Goal: Task Accomplishment & Management: Use online tool/utility

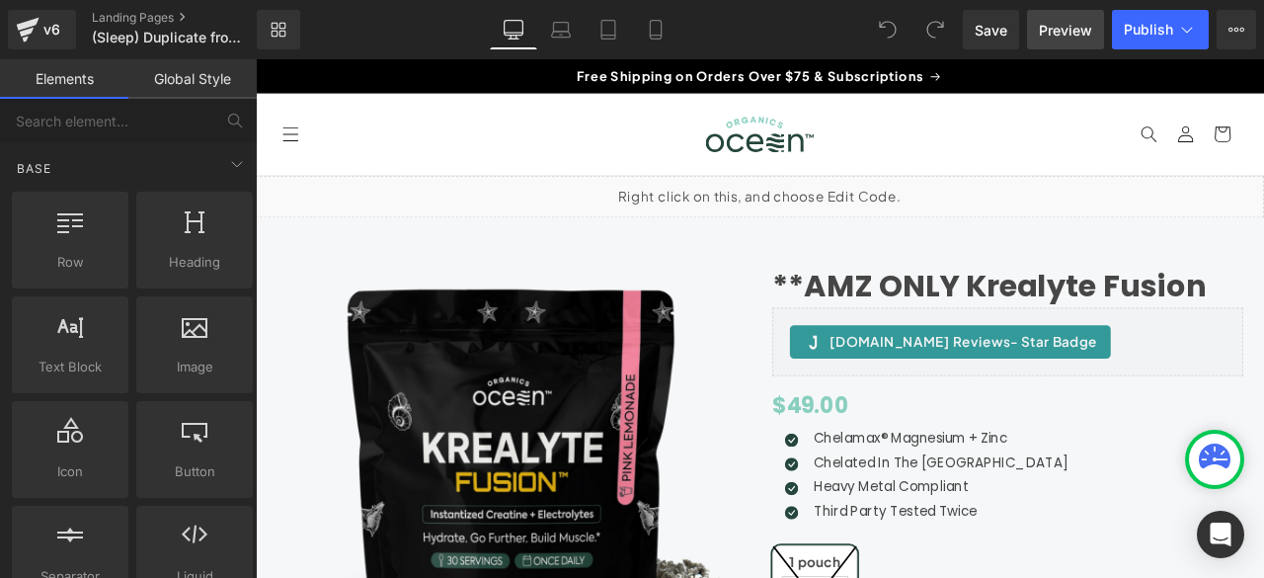
click at [1052, 37] on span "Preview" at bounding box center [1065, 30] width 53 height 21
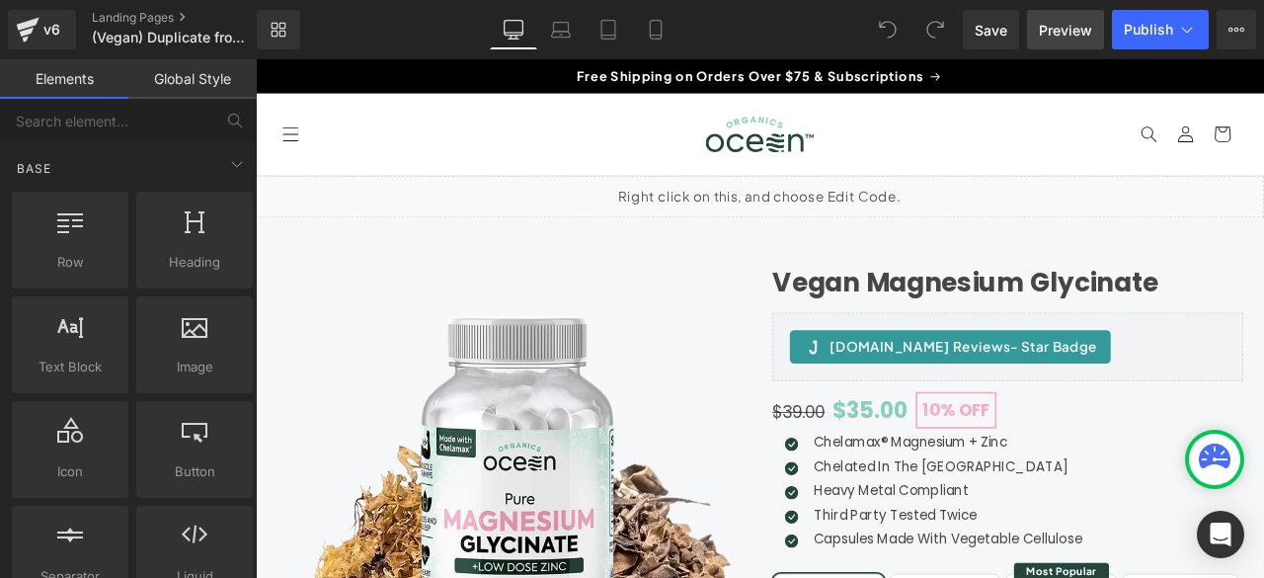
click at [1072, 31] on span "Preview" at bounding box center [1065, 30] width 53 height 21
click at [168, 19] on link "Landing Pages" at bounding box center [190, 18] width 197 height 16
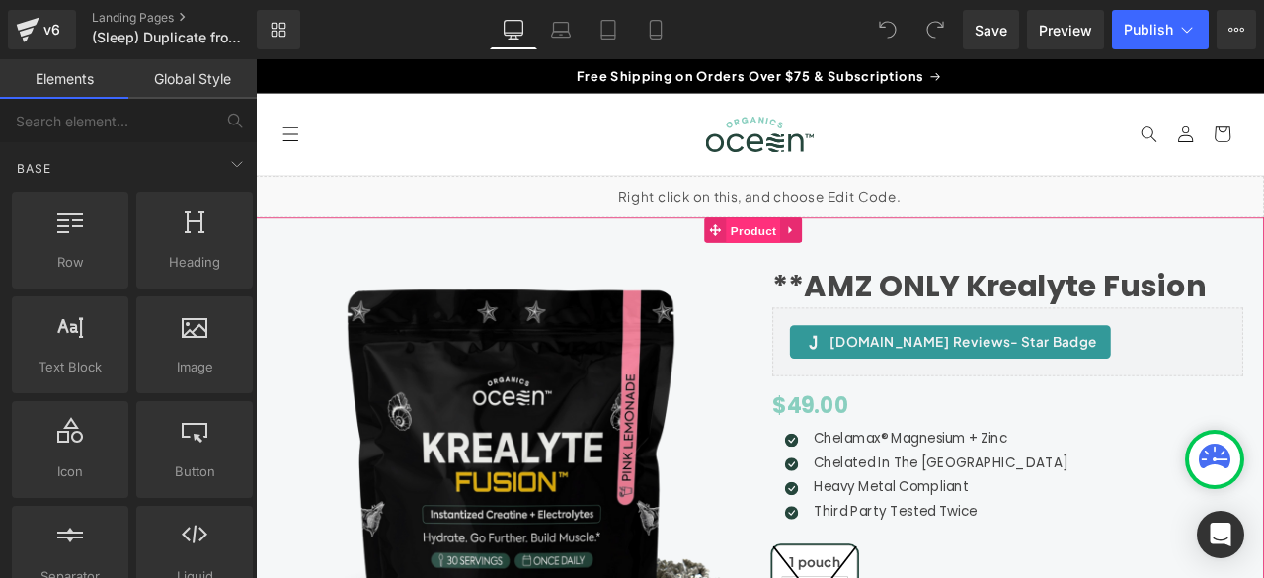
click at [836, 262] on span "Product" at bounding box center [846, 263] width 64 height 30
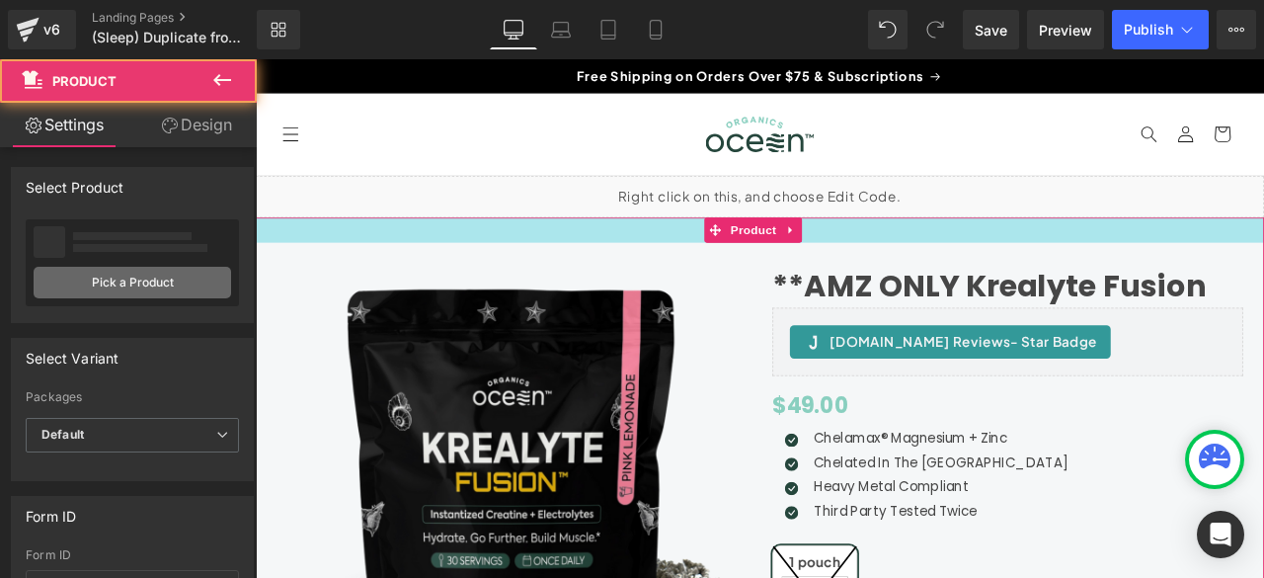
click at [118, 283] on link "Pick a Product" at bounding box center [132, 283] width 197 height 32
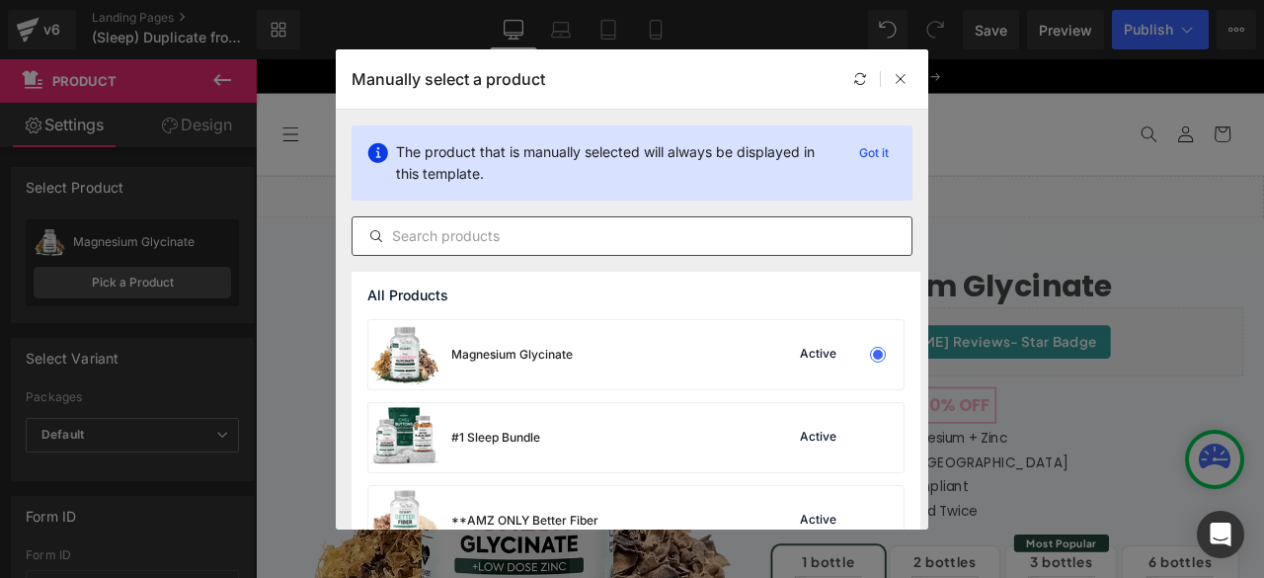
click at [523, 235] on input "text" at bounding box center [631, 236] width 559 height 24
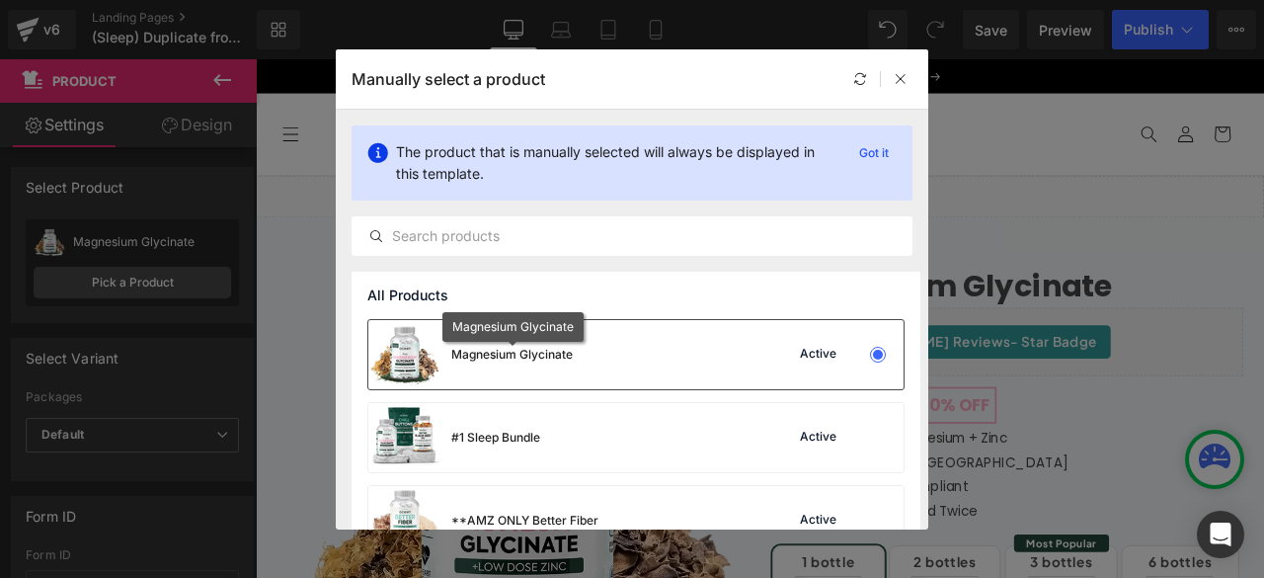
click at [526, 352] on div "Magnesium Glycinate" at bounding box center [511, 355] width 121 height 18
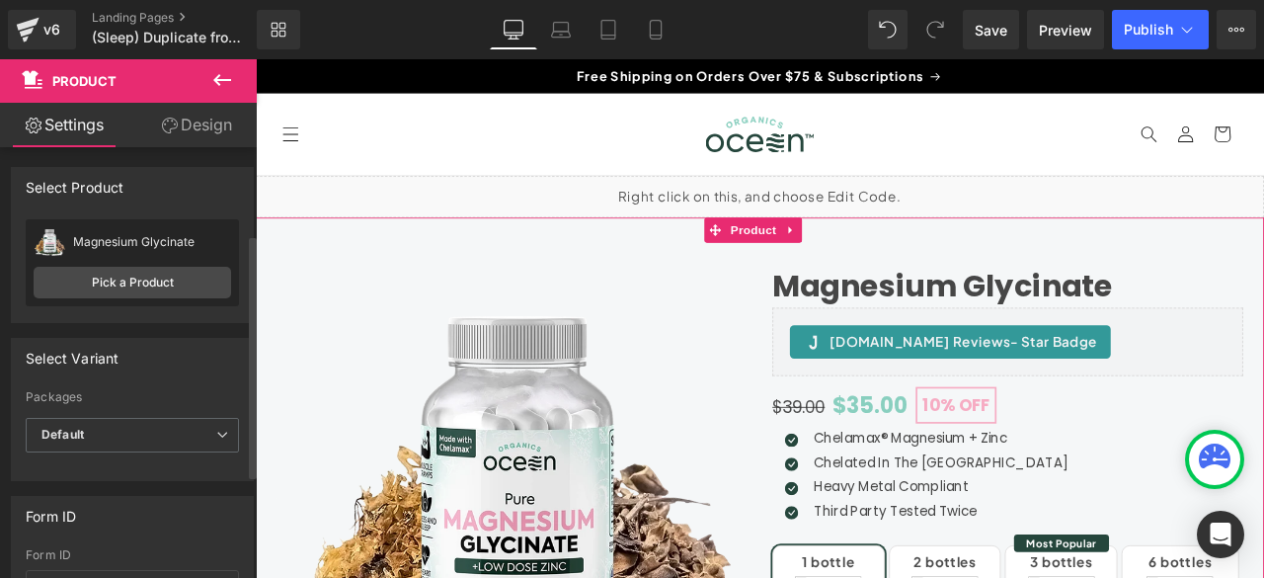
scroll to position [164, 0]
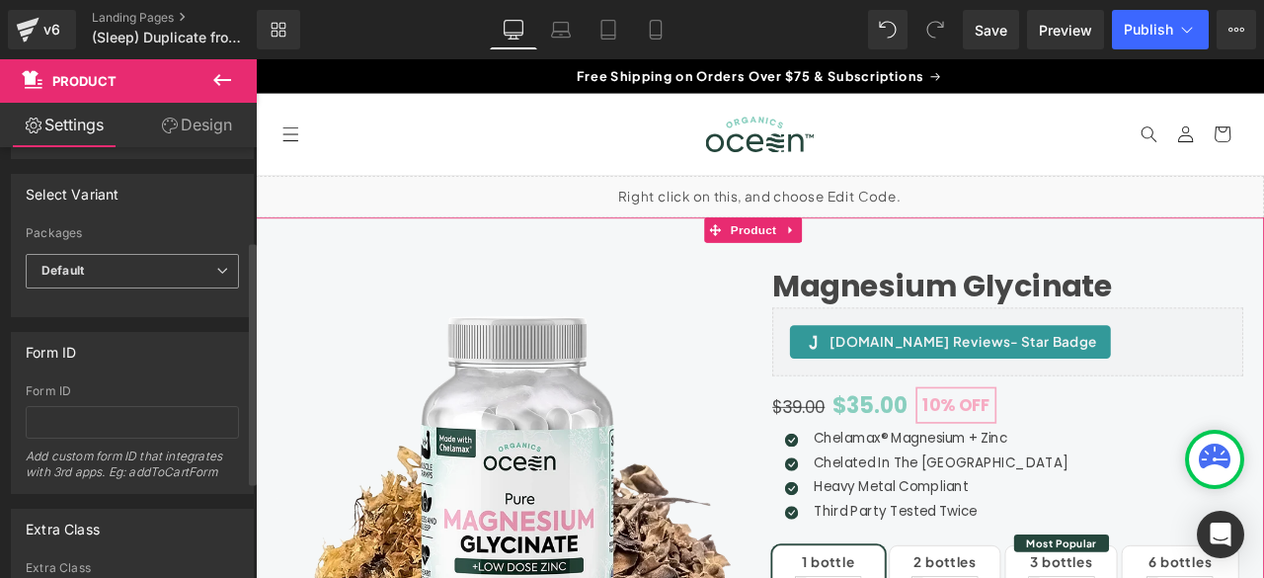
click at [192, 271] on span "Default" at bounding box center [132, 271] width 213 height 35
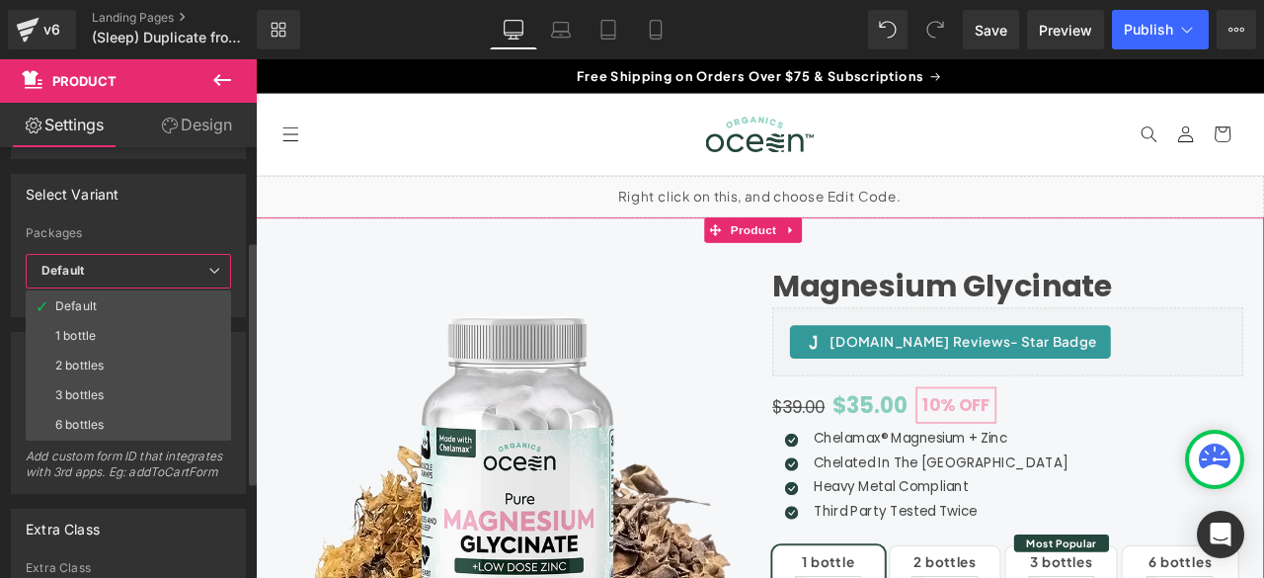
click at [205, 266] on span "Default" at bounding box center [128, 271] width 205 height 35
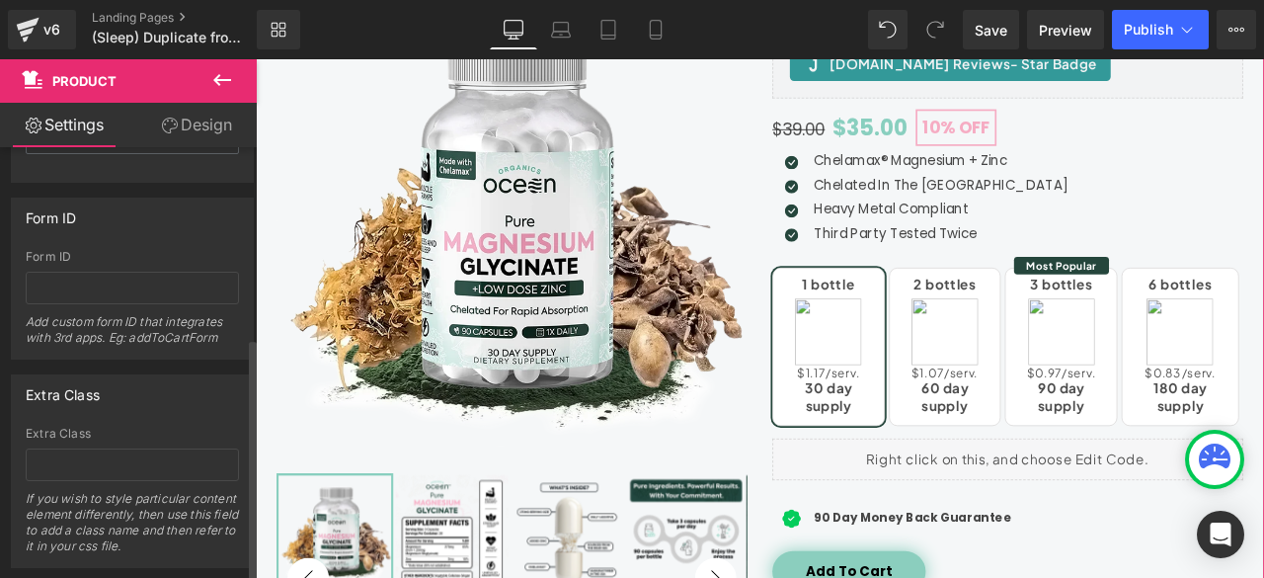
scroll to position [336, 0]
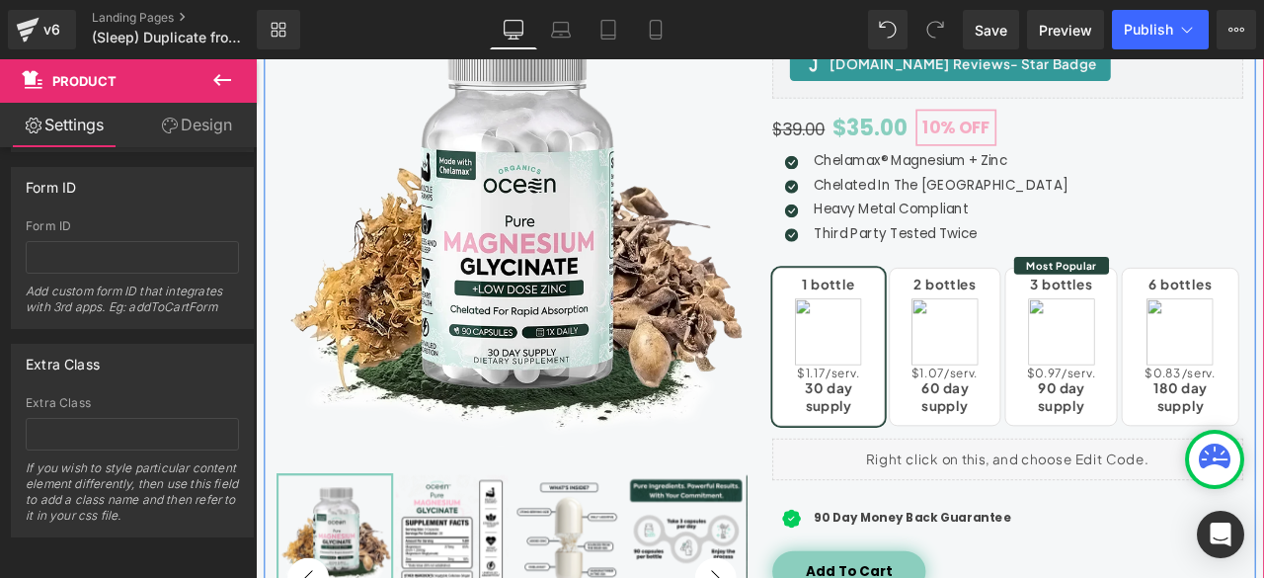
click at [840, 203] on div "Magnesium Glycinate (P) Title Judge.me Reviews - Star Badge Judge.me Reviews Sl…" at bounding box center [559, 375] width 587 height 797
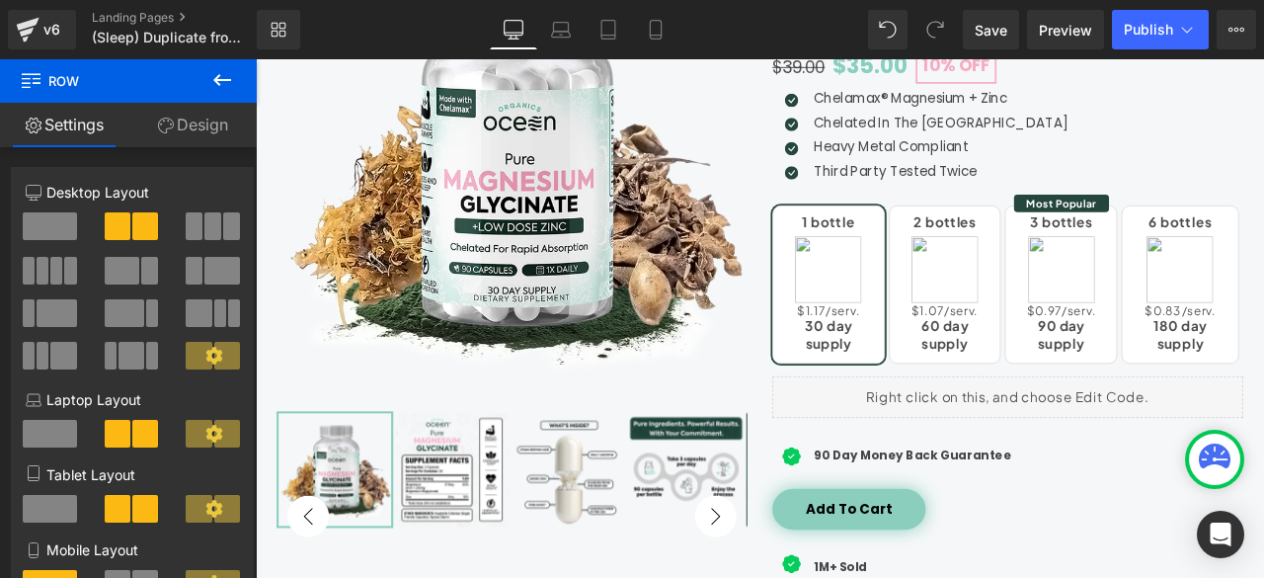
scroll to position [0, 0]
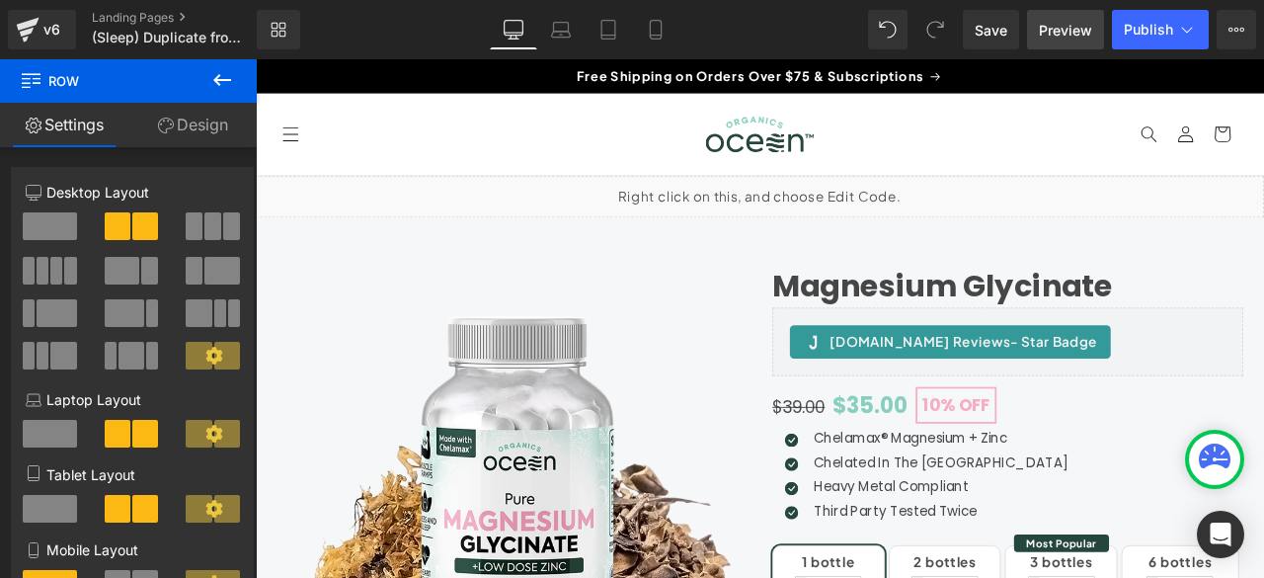
click at [1058, 39] on link "Preview" at bounding box center [1065, 29] width 77 height 39
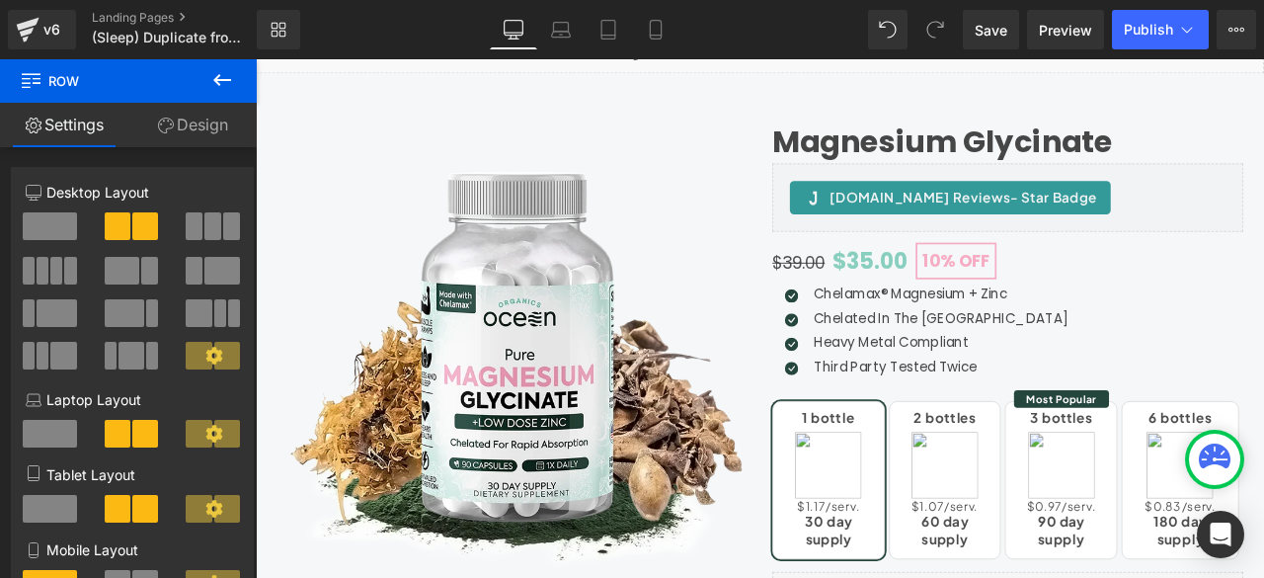
scroll to position [164, 0]
